Goal: Task Accomplishment & Management: Use online tool/utility

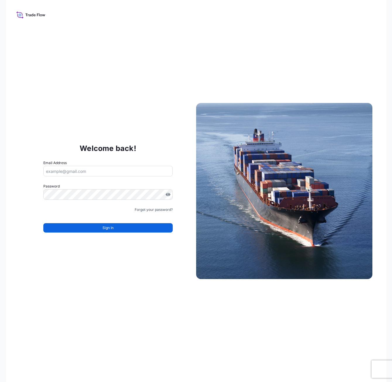
click at [58, 170] on input "Email Address" at bounding box center [107, 171] width 129 height 11
type input "[EMAIL_ADDRESS][DOMAIN_NAME]"
click at [108, 228] on span "Sign In" at bounding box center [107, 228] width 11 height 6
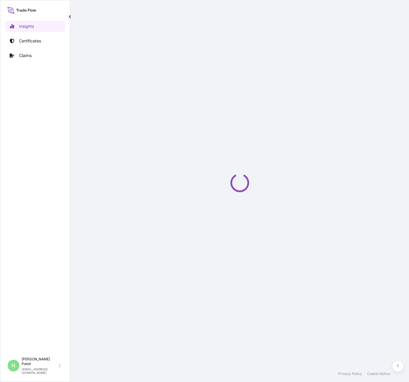
select select "2025"
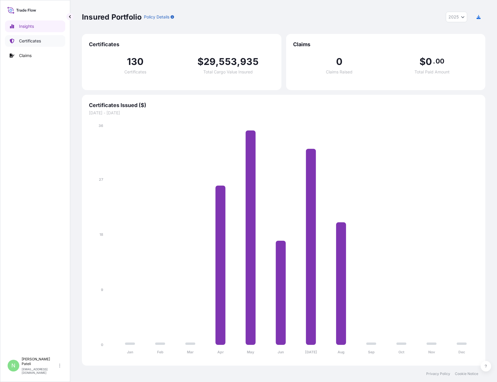
click at [32, 40] on p "Certificates" at bounding box center [30, 41] width 22 height 6
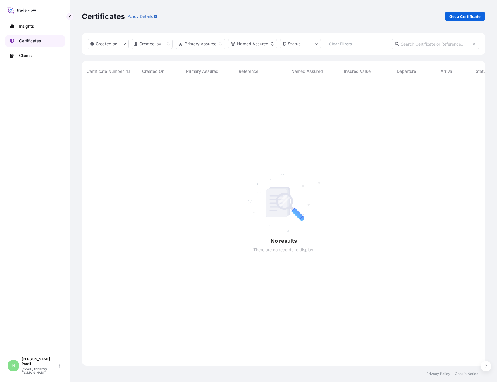
scroll to position [283, 399]
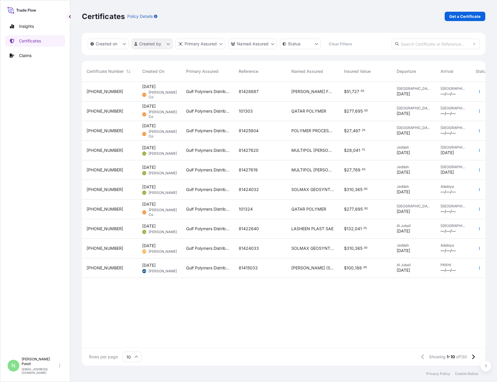
click at [168, 43] on html "Insights Certificates Claims N [PERSON_NAME] [EMAIL_ADDRESS][DOMAIN_NAME] Certi…" at bounding box center [248, 191] width 497 height 382
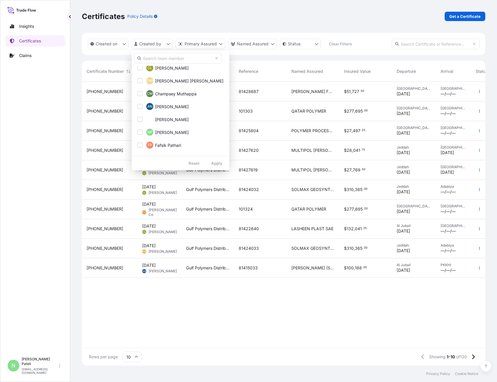
scroll to position [90, 0]
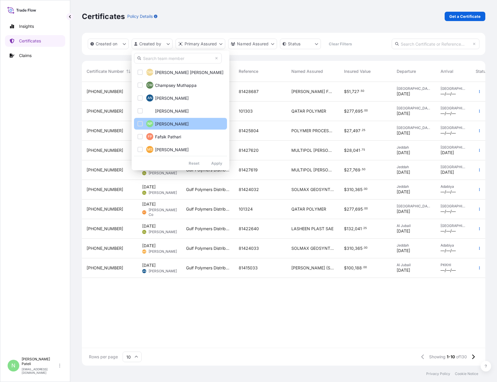
click at [169, 121] on span "[PERSON_NAME]" at bounding box center [172, 124] width 34 height 6
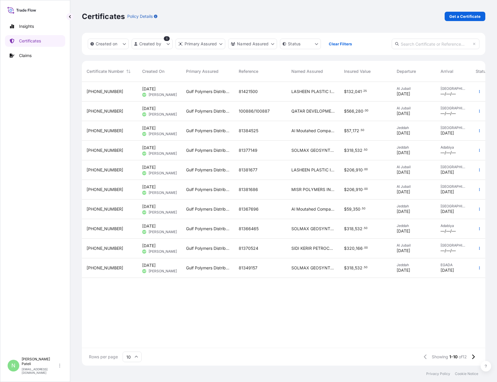
click at [302, 110] on span "QATAR DEVELOPMENT BANK" at bounding box center [313, 111] width 43 height 6
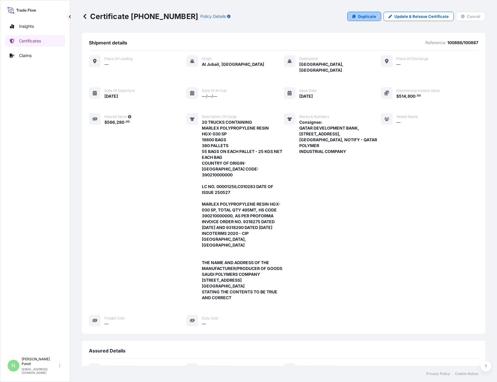
click at [364, 15] on p "Duplicate" at bounding box center [367, 16] width 18 height 6
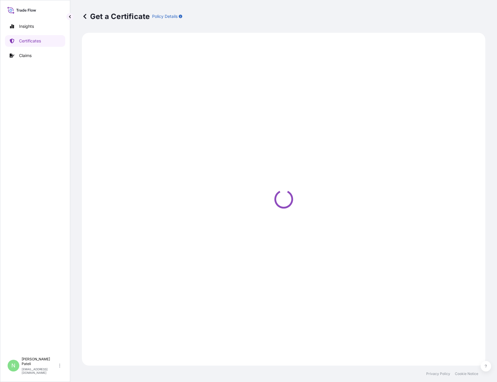
select select "Sea"
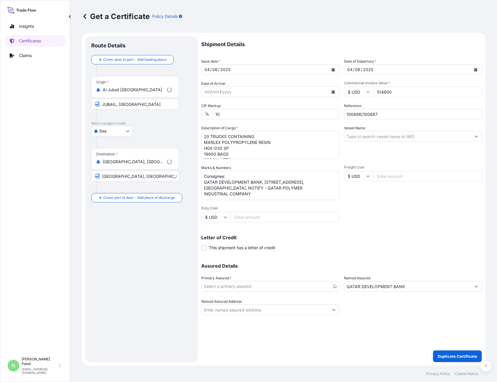
select select "31643"
click at [210, 69] on div "04" at bounding box center [207, 69] width 6 height 7
click at [209, 69] on div "04" at bounding box center [207, 69] width 6 height 7
click at [335, 68] on button "Calendar" at bounding box center [333, 69] width 9 height 9
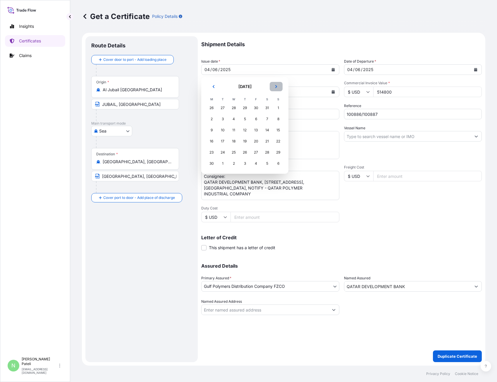
click at [276, 88] on icon "Next" at bounding box center [276, 86] width 2 height 3
click at [235, 141] on div "20" at bounding box center [234, 141] width 11 height 11
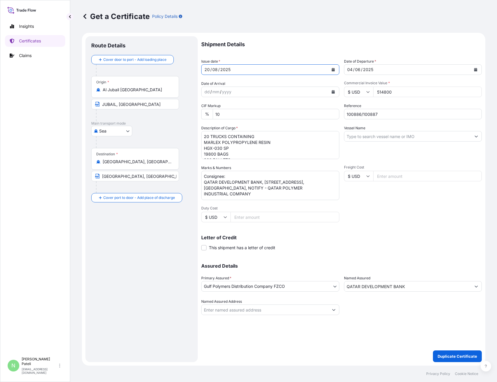
click at [334, 70] on icon "Calendar" at bounding box center [333, 70] width 3 height 4
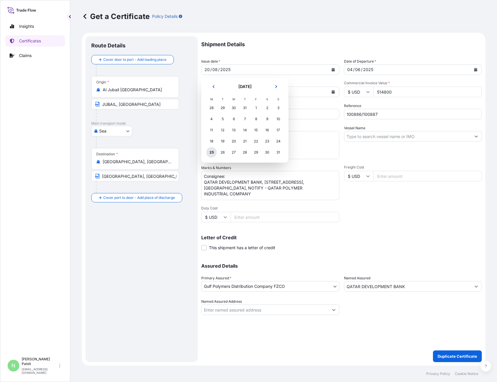
click at [213, 152] on div "25" at bounding box center [211, 152] width 11 height 11
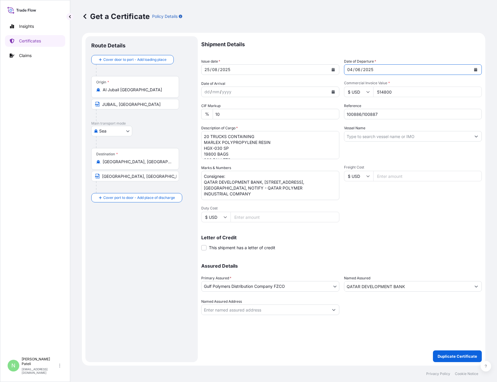
click at [409, 69] on button "Calendar" at bounding box center [475, 69] width 9 height 9
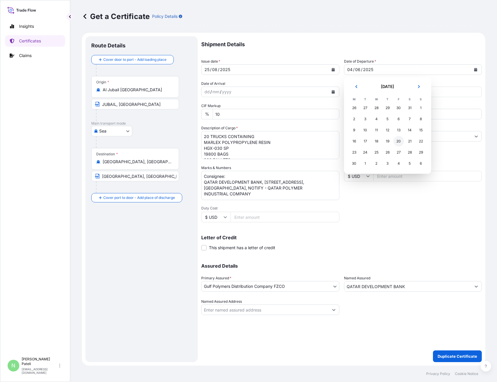
click at [399, 141] on div "20" at bounding box center [399, 141] width 11 height 11
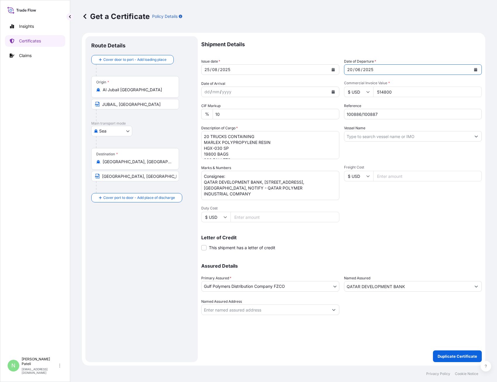
click at [394, 91] on input "514800" at bounding box center [428, 92] width 109 height 11
type input "504900"
click at [409, 247] on div "Letter of Credit This shipment has a letter of credit Letter of credit * Letter…" at bounding box center [341, 243] width 281 height 16
click at [409, 177] on div "Get a Certificate Policy Details Route Details Cover door to port - Add loading…" at bounding box center [283, 183] width 427 height 366
drag, startPoint x: 381, startPoint y: 115, endPoint x: 342, endPoint y: 115, distance: 38.6
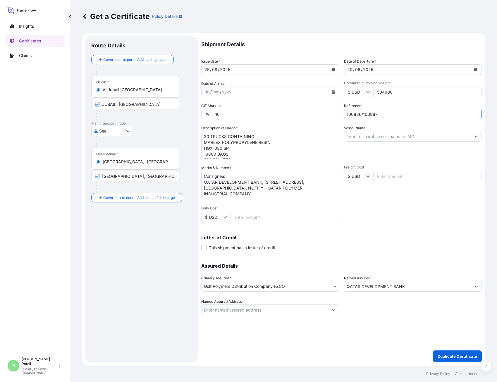
click at [343, 115] on div "Shipment Details Issue date * [DATE] Date of Departure * [DATE] Date of Arrival…" at bounding box center [341, 175] width 281 height 279
paste input "1367/101386"
type input "101367/101386"
click at [388, 222] on div "Shipment Details Issue date * [DATE] Date of Departure * [DATE] Date of Arrival…" at bounding box center [341, 175] width 281 height 279
click at [128, 131] on body "Insights Certificates Claims N [PERSON_NAME] [EMAIL_ADDRESS][DOMAIN_NAME] Get a…" at bounding box center [248, 191] width 497 height 382
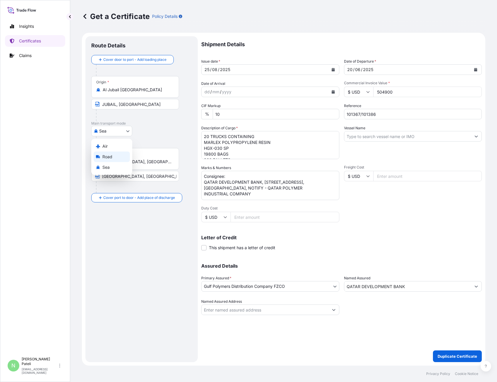
click at [112, 155] on span "Road" at bounding box center [107, 157] width 10 height 6
select select "Road"
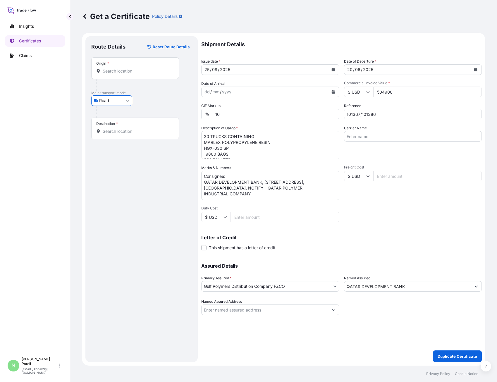
click at [117, 69] on input "Origin *" at bounding box center [137, 71] width 69 height 6
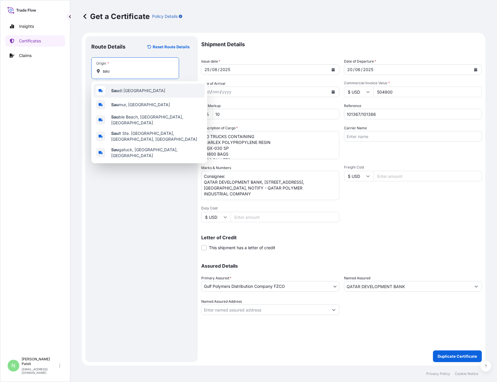
click at [127, 93] on span "Sau di [GEOGRAPHIC_DATA]" at bounding box center [138, 91] width 54 height 6
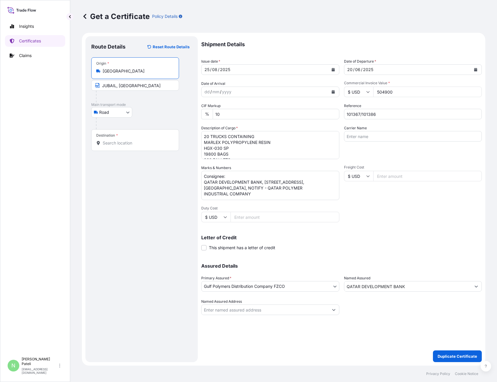
type input "[GEOGRAPHIC_DATA]"
click at [115, 143] on input "Destination *" at bounding box center [137, 143] width 69 height 6
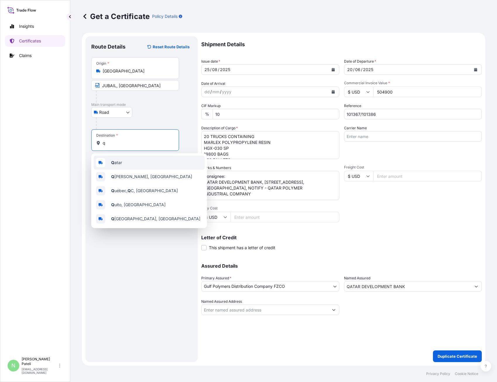
click at [120, 162] on span "Q atar" at bounding box center [116, 163] width 11 height 6
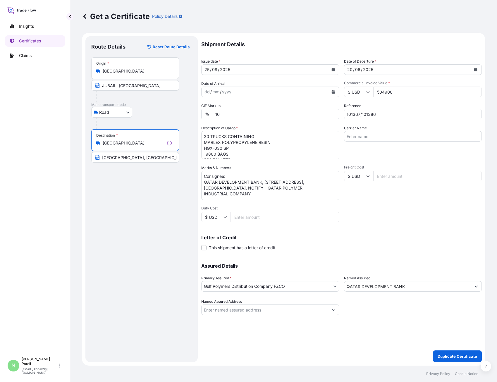
type input "[GEOGRAPHIC_DATA]"
click at [139, 249] on div "Route Details Reset Route Details Place of loading Road / [GEOGRAPHIC_DATA] / I…" at bounding box center [141, 199] width 101 height 314
click at [409, 231] on div "Letter of Credit This shipment has a letter of credit Letter of credit * Letter…" at bounding box center [341, 239] width 281 height 23
click at [409, 69] on icon "Calendar" at bounding box center [476, 70] width 4 height 4
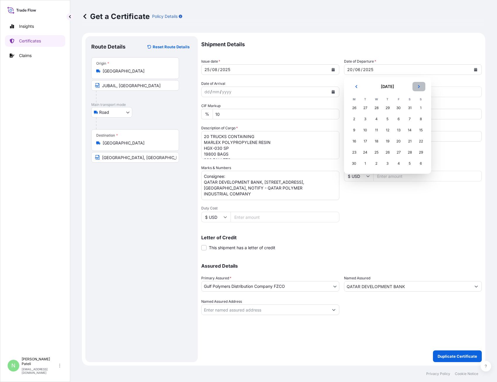
click at [409, 86] on icon "Next" at bounding box center [419, 87] width 4 height 4
click at [376, 142] on div "20" at bounding box center [376, 141] width 11 height 11
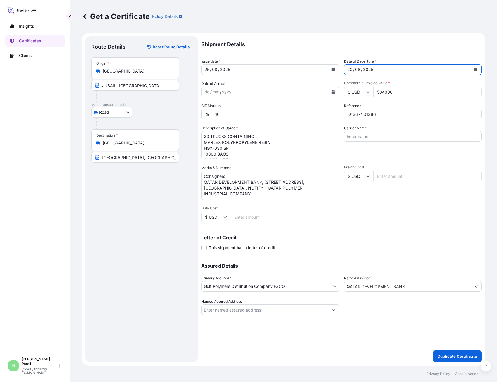
click at [396, 230] on div "Letter of Credit This shipment has a letter of credit Letter of credit * Letter…" at bounding box center [341, 239] width 281 height 23
click at [371, 215] on div "Shipment Details Issue date * [DATE] Date of Departure * [DATE] Date of Arrival…" at bounding box center [341, 175] width 281 height 279
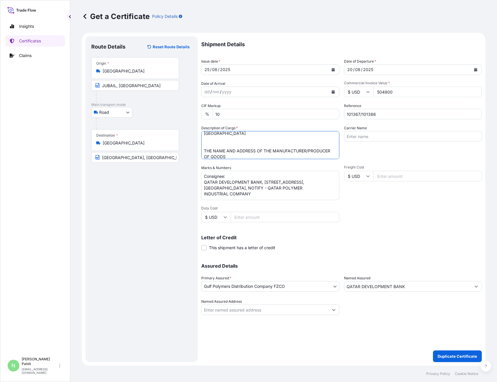
scroll to position [106, 0]
drag, startPoint x: 203, startPoint y: 143, endPoint x: 320, endPoint y: 159, distance: 117.9
click at [320, 159] on textarea "20 TRUCKS CONTAINING MARLEX POLYPROPYLENE RESIN HGX-030 SP 19800 BAGS 360 PALLE…" at bounding box center [270, 145] width 138 height 28
paste textarea "470 DATE OF ISSUE 250813 MARLEX POLYPROPYLENE RESIN HGX-030 SP, TOTAL QTY 495MT…"
type textarea "20 TRUCKS CONTAINING MARLEX POLYPROPYLENE RESIN HGX-030 SP 19800 BAGS 360 PALLE…"
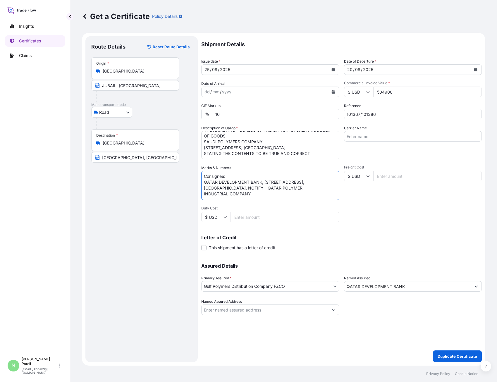
scroll to position [0, 0]
click at [409, 356] on p "Duplicate Certificate" at bounding box center [458, 357] width 40 height 6
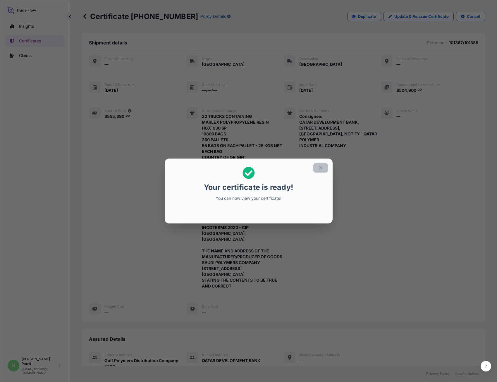
click at [322, 168] on icon "button" at bounding box center [320, 167] width 5 height 5
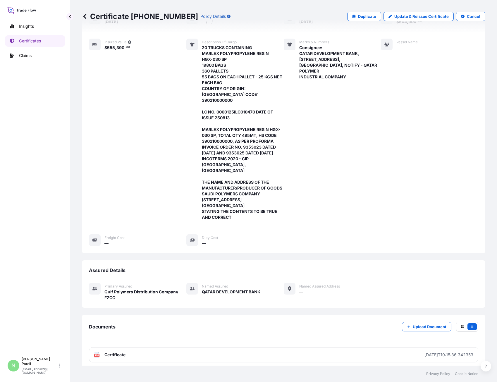
scroll to position [103, 0]
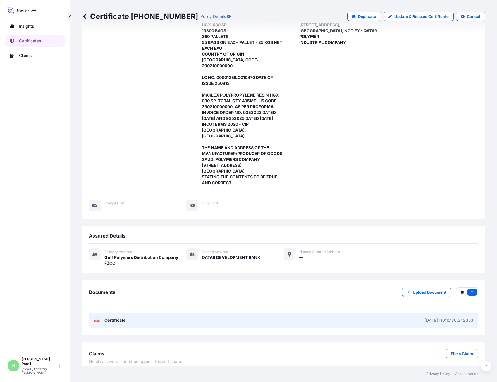
click at [114, 318] on span "Certificate" at bounding box center [115, 321] width 21 height 6
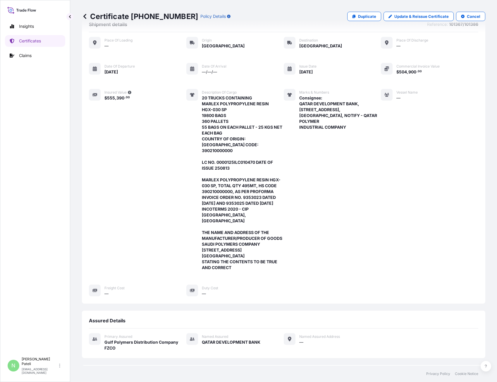
scroll to position [0, 0]
